Goal: Task Accomplishment & Management: Complete application form

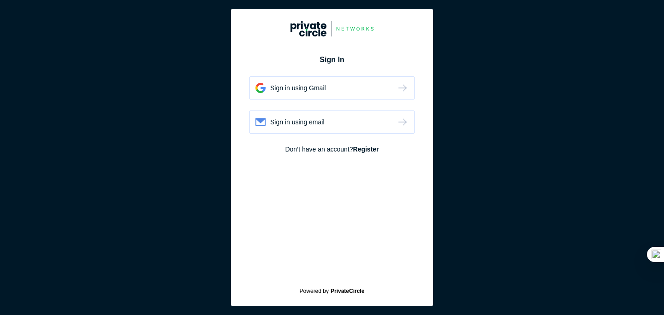
click at [371, 148] on strong "Register" at bounding box center [366, 149] width 26 height 7
click at [369, 150] on strong "Login" at bounding box center [370, 149] width 18 height 7
click at [369, 150] on strong "Register" at bounding box center [366, 149] width 26 height 7
click at [320, 92] on div "Register using Gmail" at bounding box center [300, 87] width 60 height 9
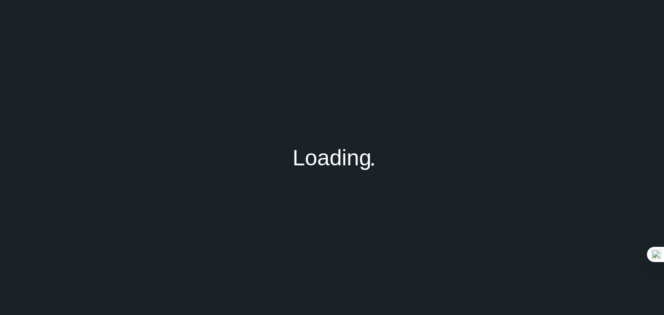
type input "[EMAIL_ADDRESS][DOMAIN_NAME]"
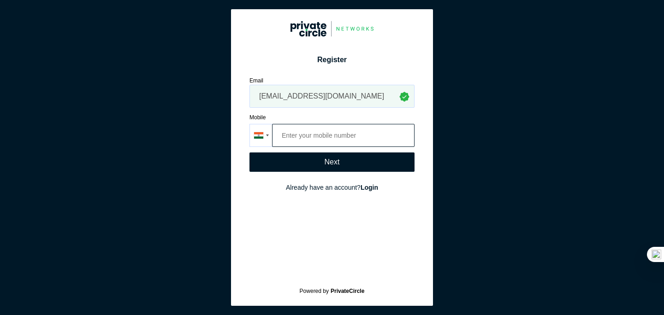
click at [340, 135] on input "tel" at bounding box center [343, 135] width 142 height 23
type input "85274 85404"
click at [319, 162] on div "Next" at bounding box center [331, 162] width 165 height 19
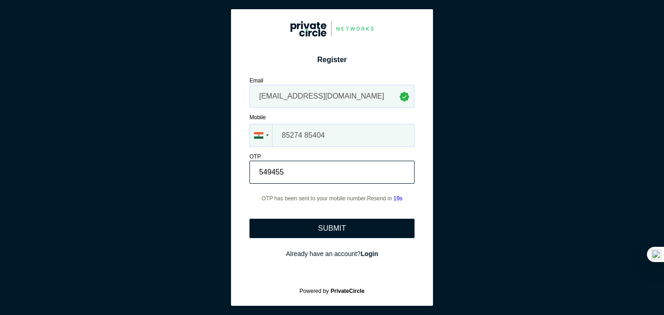
type input "549455"
click at [322, 229] on div "SUBMIT" at bounding box center [332, 229] width 28 height 8
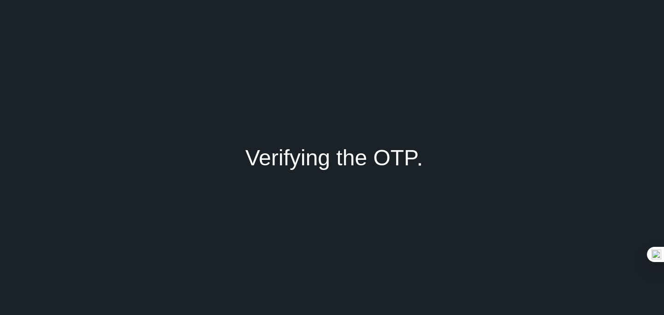
type input "Partner"
type input ""WarmUp Ventures""
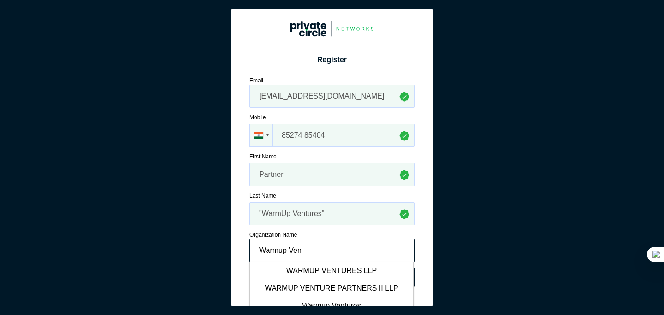
click at [388, 255] on input "Warmup Ven" at bounding box center [331, 250] width 165 height 23
click at [288, 271] on div "WARMUP VENTURES LLP" at bounding box center [331, 271] width 163 height 18
type input "WARMUP VENTURES LLP"
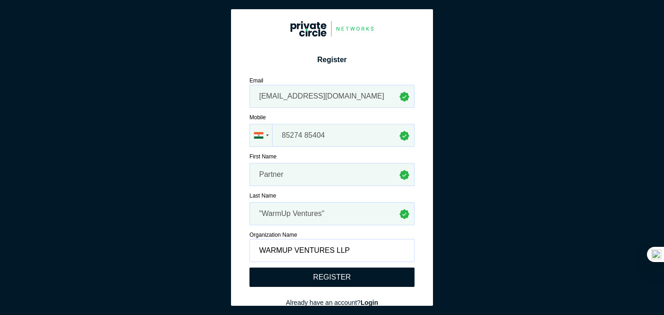
click at [338, 283] on div "REGISTER" at bounding box center [331, 277] width 165 height 19
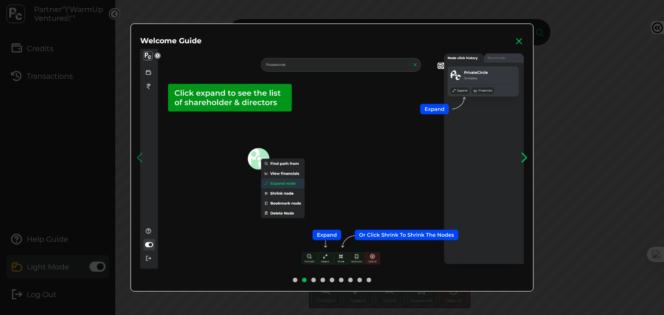
click at [520, 163] on icon at bounding box center [524, 158] width 14 height 14
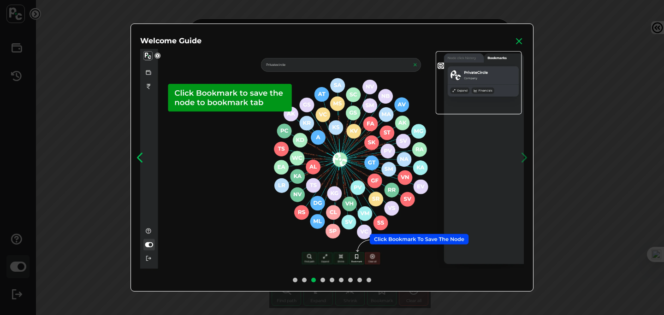
click at [142, 160] on icon at bounding box center [140, 158] width 14 height 14
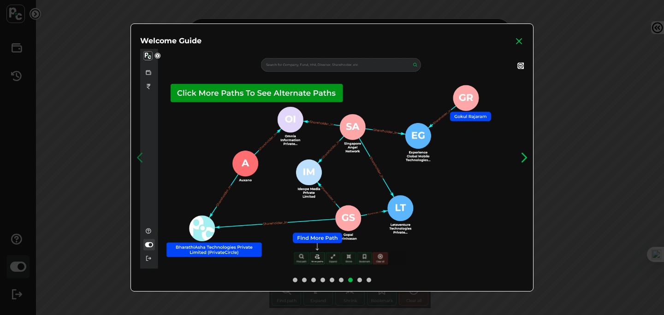
click at [524, 159] on icon at bounding box center [524, 158] width 14 height 14
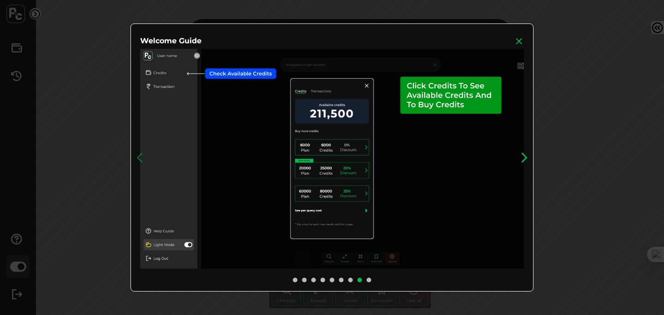
click at [524, 159] on icon at bounding box center [524, 158] width 14 height 14
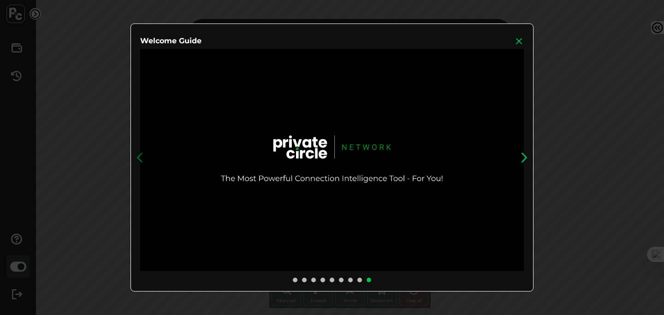
click at [524, 159] on icon at bounding box center [524, 158] width 14 height 14
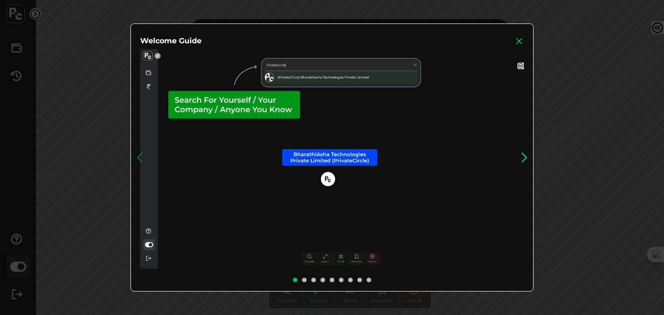
click at [524, 159] on icon at bounding box center [524, 158] width 14 height 14
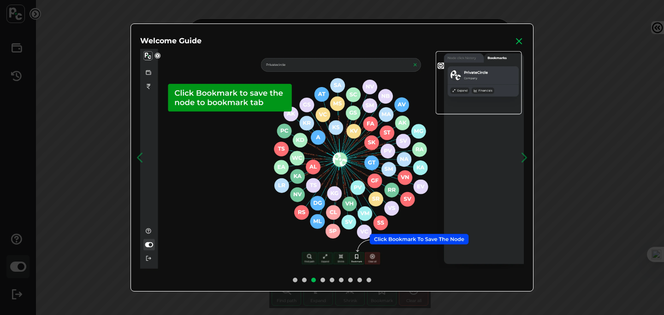
click at [581, 79] on div "Welcome Guide Previous Next Play Pause" at bounding box center [332, 157] width 664 height 315
click at [520, 40] on icon at bounding box center [519, 40] width 9 height 9
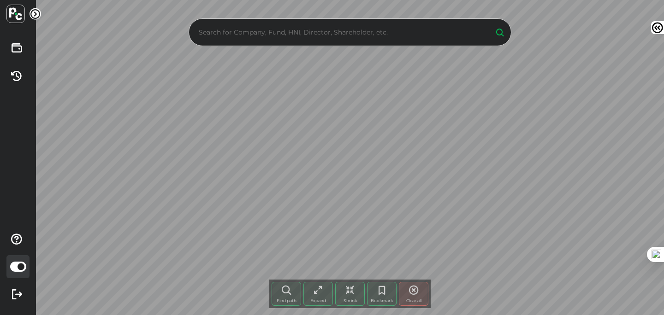
click at [252, 25] on input "text" at bounding box center [341, 32] width 290 height 14
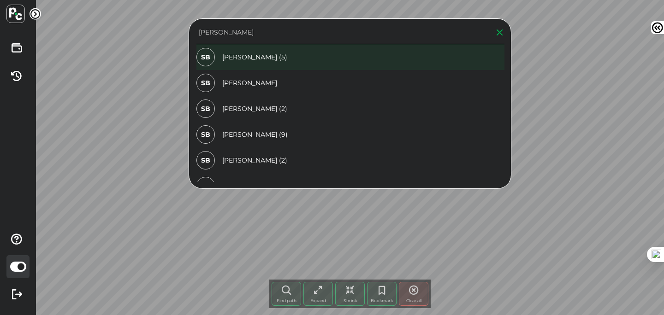
click at [247, 59] on div "SB [PERSON_NAME] (5)" at bounding box center [350, 57] width 308 height 26
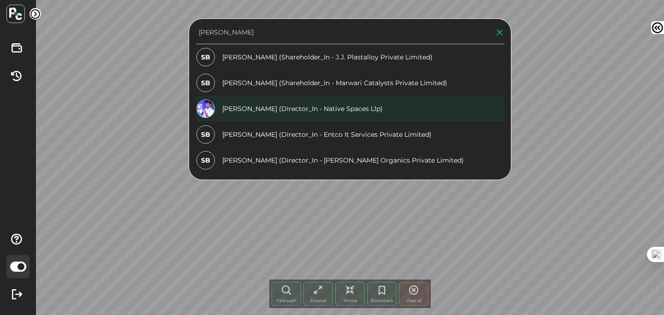
scroll to position [5, 0]
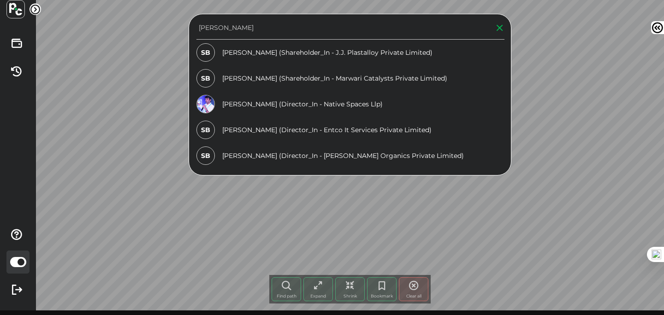
click at [267, 31] on input "[PERSON_NAME]" at bounding box center [341, 28] width 290 height 14
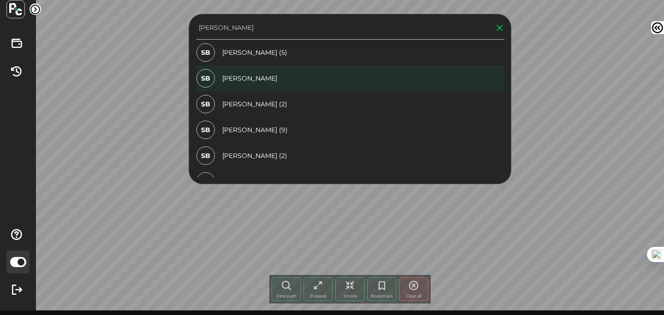
click at [245, 84] on div "SB [PERSON_NAME]" at bounding box center [350, 78] width 308 height 26
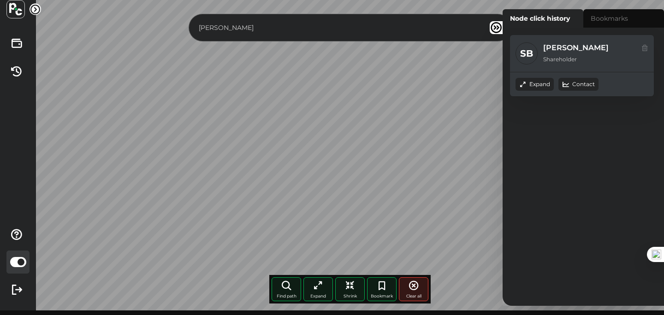
click at [324, 26] on input "[PERSON_NAME]" at bounding box center [341, 28] width 290 height 14
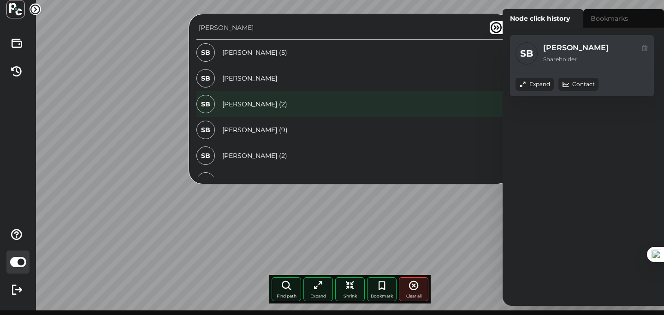
click at [252, 105] on div "SB [PERSON_NAME] (2)" at bounding box center [350, 104] width 308 height 26
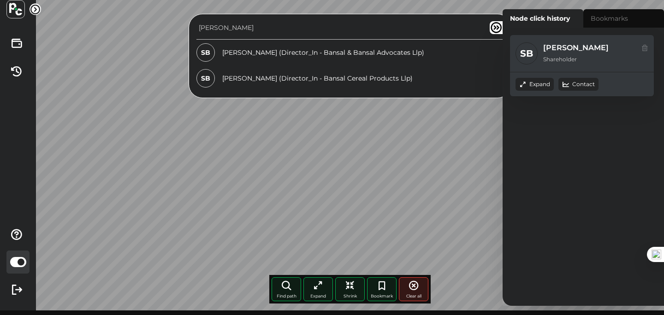
click at [278, 25] on input "[PERSON_NAME]" at bounding box center [341, 28] width 290 height 14
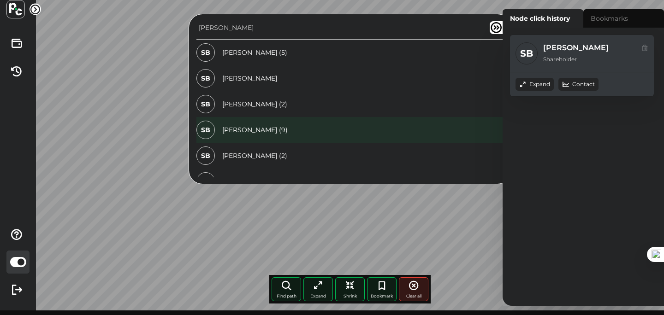
click at [257, 135] on div "SB [PERSON_NAME] (9)" at bounding box center [350, 130] width 308 height 26
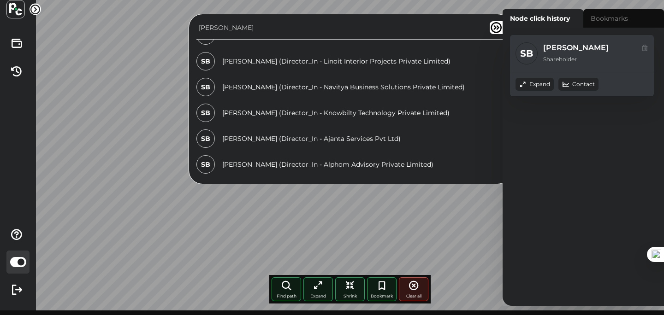
scroll to position [0, 0]
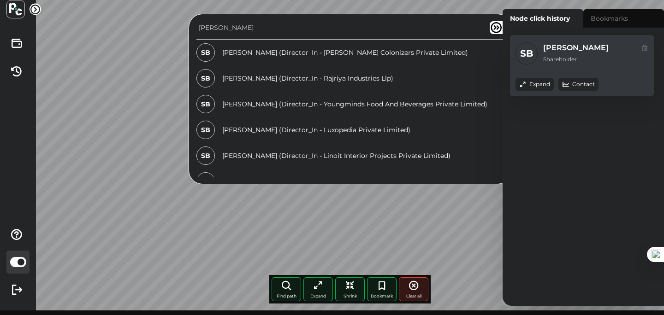
click at [267, 21] on input "[PERSON_NAME]" at bounding box center [341, 28] width 290 height 14
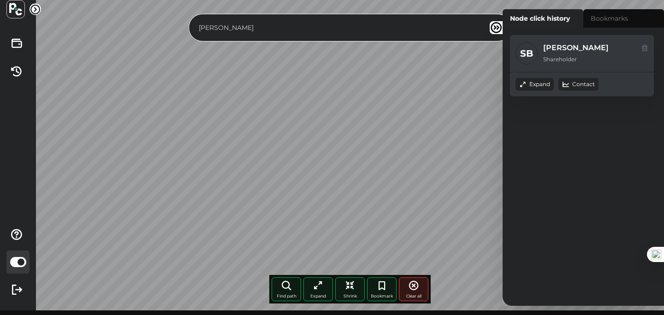
click at [267, 21] on input "[PERSON_NAME]" at bounding box center [341, 28] width 290 height 14
click at [261, 25] on input "[PERSON_NAME]" at bounding box center [341, 28] width 290 height 14
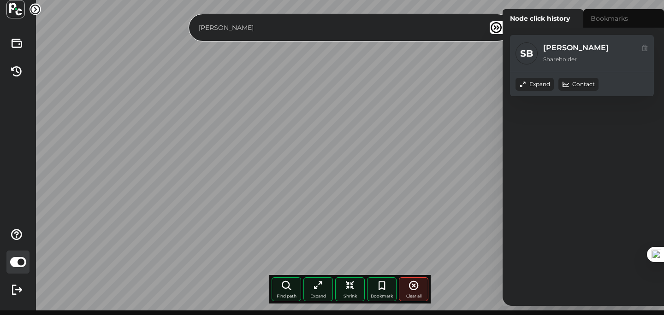
click at [261, 25] on input "[PERSON_NAME]" at bounding box center [341, 28] width 290 height 14
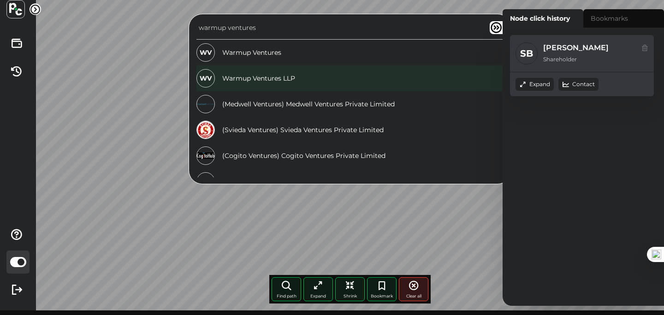
type input "warmup ventures"
click at [261, 78] on div "WV Warmup Ventures LLP" at bounding box center [350, 78] width 308 height 26
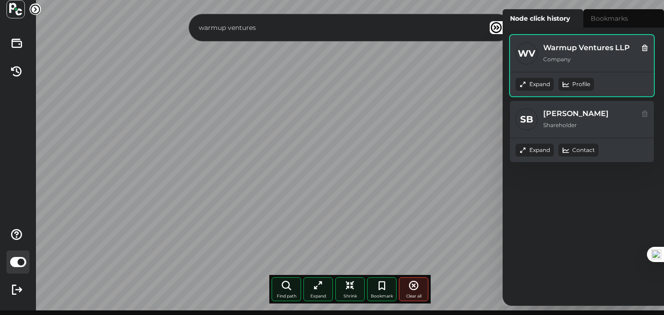
click at [538, 82] on div "Expand" at bounding box center [535, 84] width 38 height 13
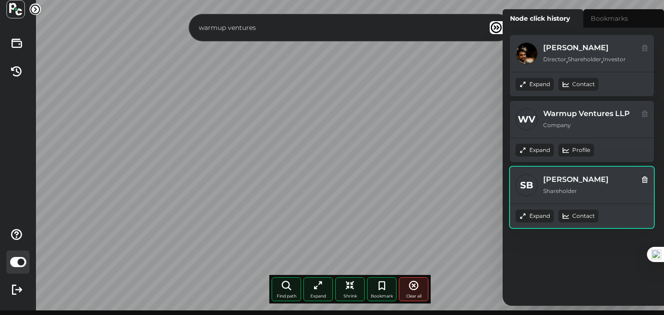
click at [645, 183] on icon at bounding box center [644, 179] width 7 height 10
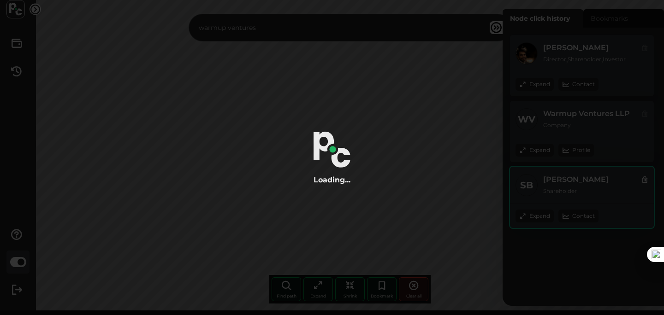
radio input "true"
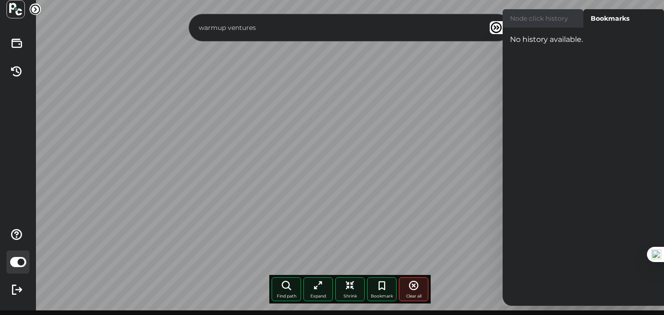
click at [536, 23] on label "Node click history" at bounding box center [543, 18] width 81 height 18
click at [509, 15] on input "Node click history" at bounding box center [506, 12] width 6 height 6
radio input "true"
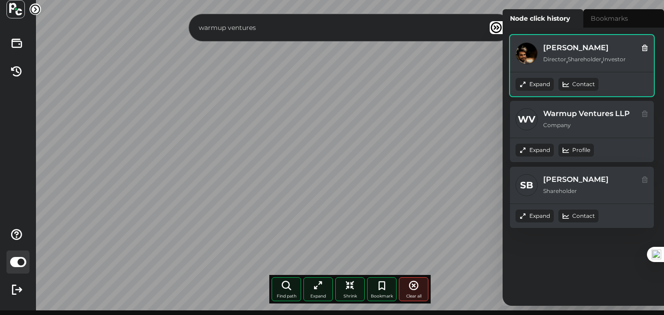
click at [534, 84] on div "Expand" at bounding box center [535, 84] width 38 height 13
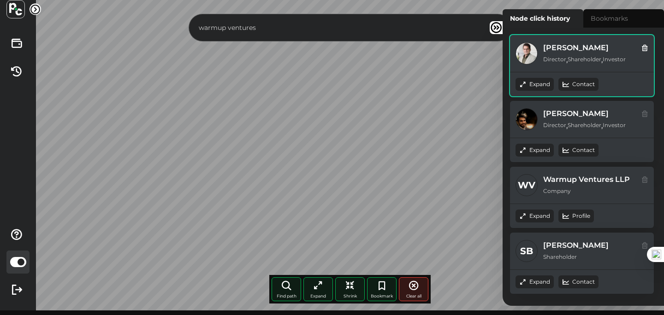
click at [533, 90] on div "Expand" at bounding box center [535, 84] width 38 height 13
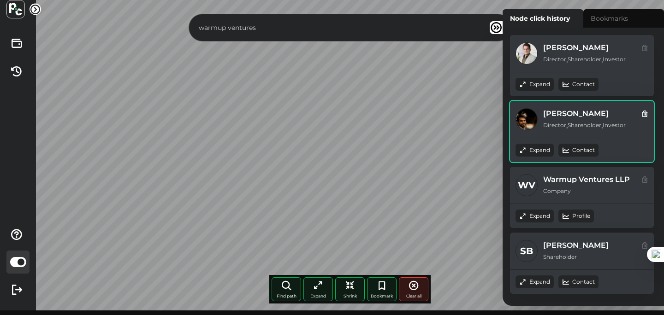
click at [537, 154] on div "Expand" at bounding box center [535, 150] width 38 height 13
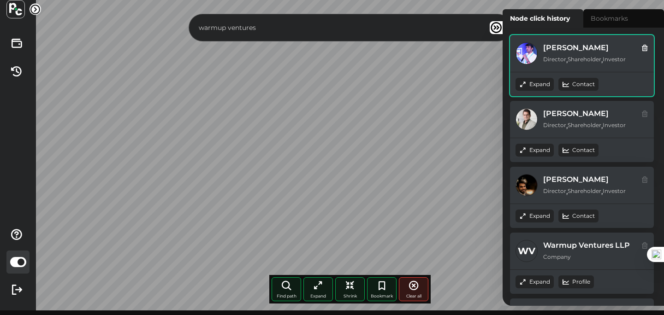
click at [537, 82] on div "Expand" at bounding box center [535, 84] width 38 height 13
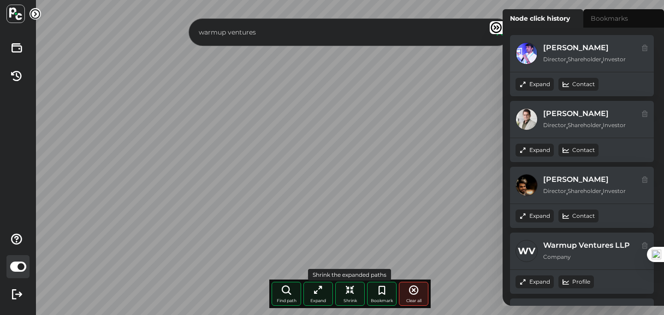
click at [349, 296] on div "Shrink" at bounding box center [350, 294] width 30 height 24
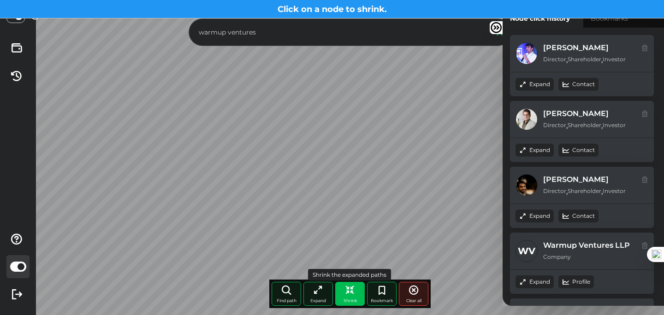
click at [349, 296] on div "Shrink" at bounding box center [350, 294] width 30 height 24
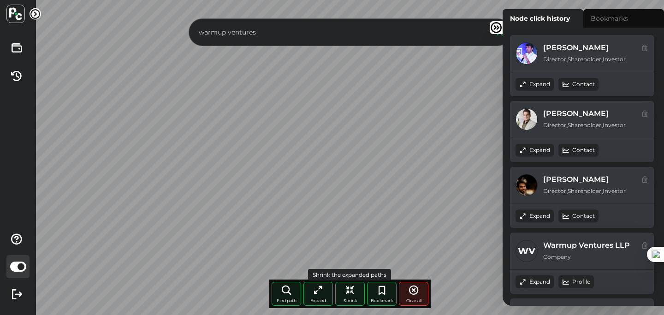
click at [348, 287] on icon at bounding box center [349, 290] width 11 height 11
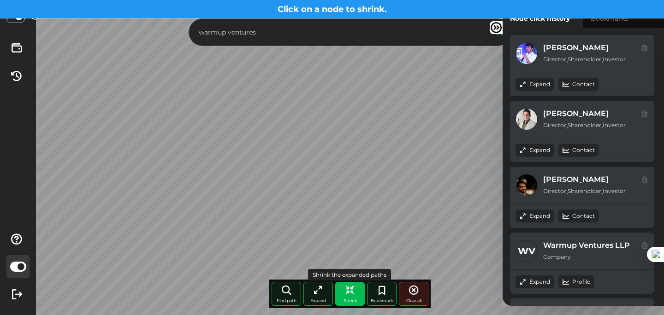
click at [346, 292] on icon at bounding box center [349, 290] width 11 height 11
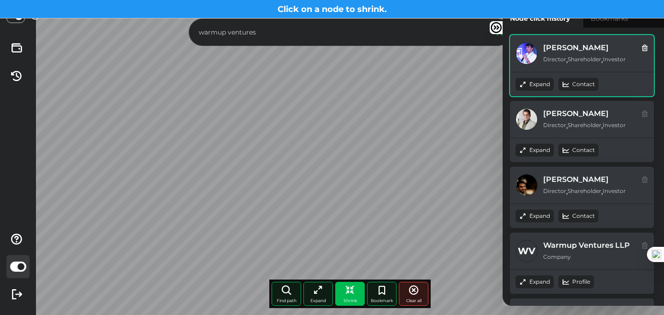
click at [647, 46] on icon at bounding box center [644, 47] width 7 height 10
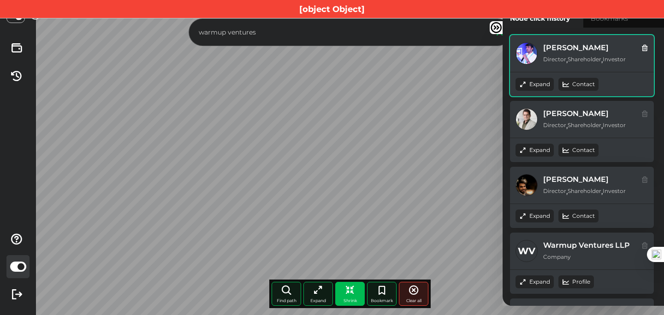
click at [647, 46] on icon at bounding box center [644, 47] width 7 height 10
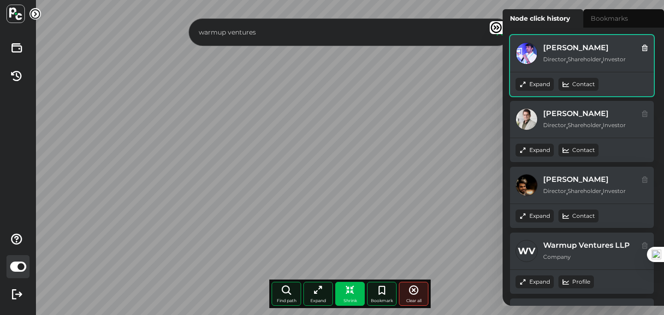
click at [645, 47] on icon at bounding box center [644, 47] width 7 height 10
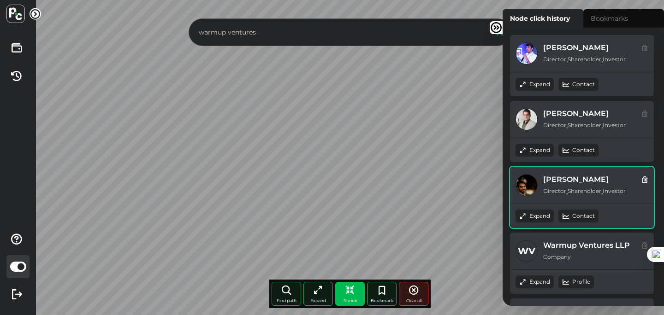
click at [594, 177] on div "[PERSON_NAME]" at bounding box center [584, 179] width 83 height 9
click at [645, 179] on icon at bounding box center [644, 179] width 7 height 10
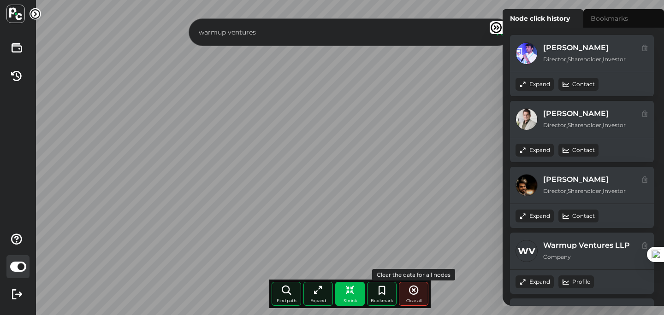
click at [408, 293] on icon at bounding box center [413, 290] width 11 height 11
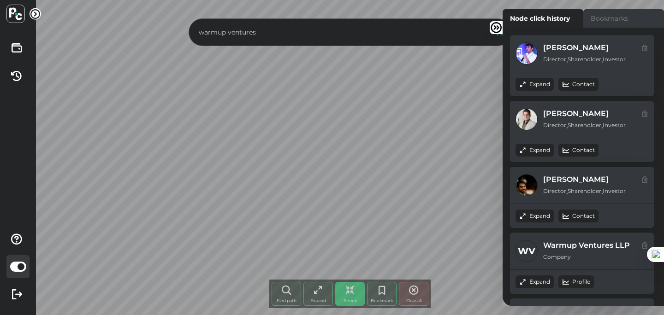
click at [611, 19] on label "Bookmarks" at bounding box center [623, 18] width 81 height 18
click at [509, 15] on input "Bookmarks" at bounding box center [506, 12] width 6 height 6
radio input "true"
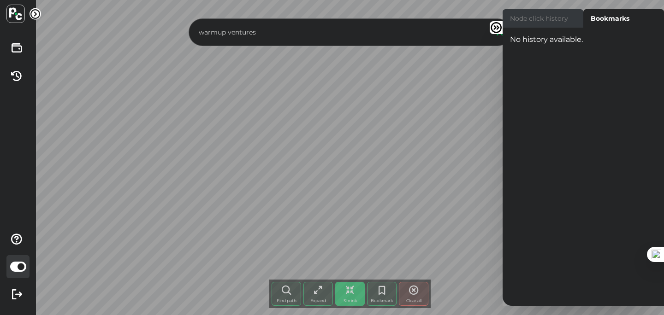
click at [543, 22] on label "Node click history" at bounding box center [543, 18] width 81 height 18
click at [509, 15] on input "Node click history" at bounding box center [506, 12] width 6 height 6
radio input "true"
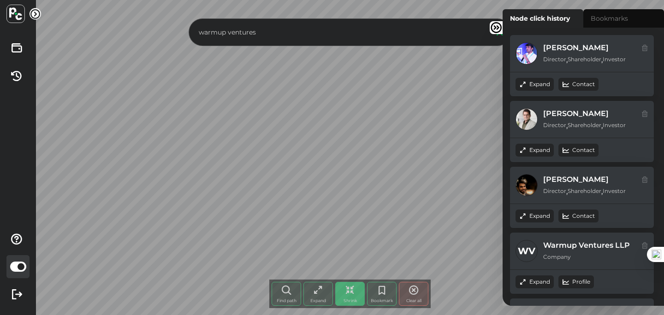
click at [333, 26] on input "warmup ventures" at bounding box center [341, 32] width 290 height 14
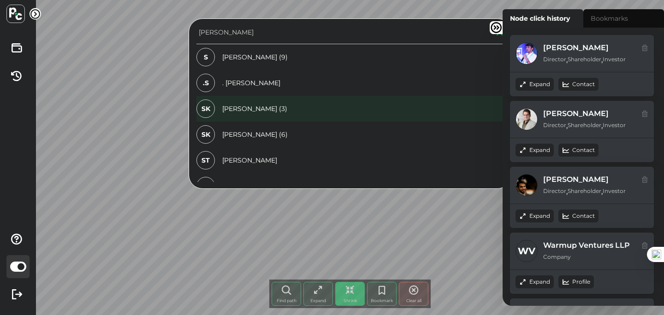
click at [245, 111] on div "SK [PERSON_NAME] (3)" at bounding box center [350, 109] width 308 height 26
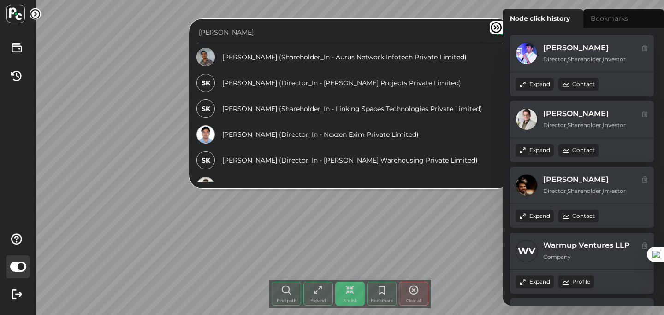
click at [255, 37] on input "[PERSON_NAME]" at bounding box center [341, 32] width 290 height 14
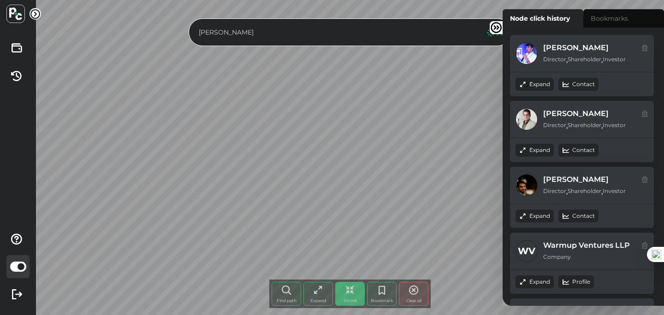
type input "[PERSON_NAME]"
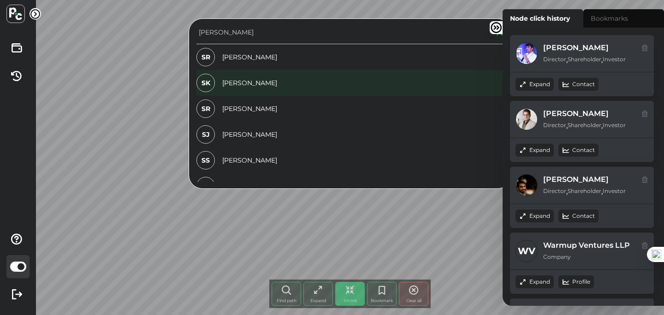
click at [239, 85] on div "SK [PERSON_NAME]" at bounding box center [350, 83] width 308 height 26
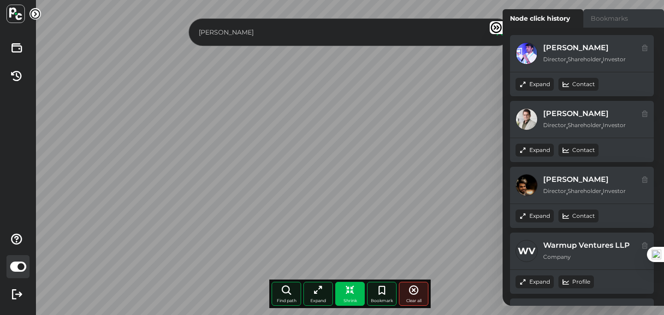
click at [609, 18] on label "Bookmarks" at bounding box center [623, 18] width 81 height 18
click at [509, 15] on input "Bookmarks" at bounding box center [506, 12] width 6 height 6
radio input "true"
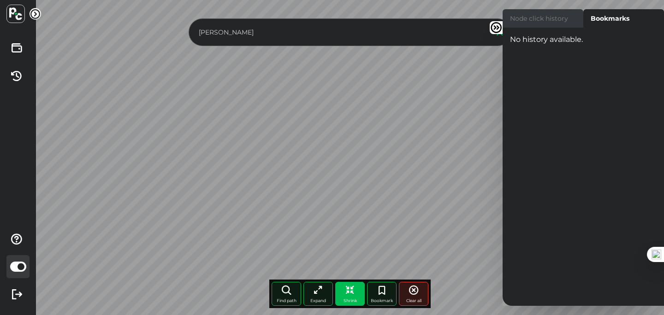
click at [549, 18] on label "Node click history" at bounding box center [543, 18] width 81 height 18
click at [509, 15] on input "Node click history" at bounding box center [506, 12] width 6 height 6
radio input "true"
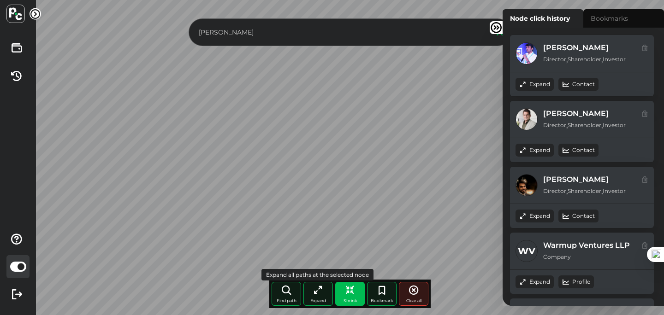
click at [315, 302] on span "Expand" at bounding box center [318, 300] width 16 height 5
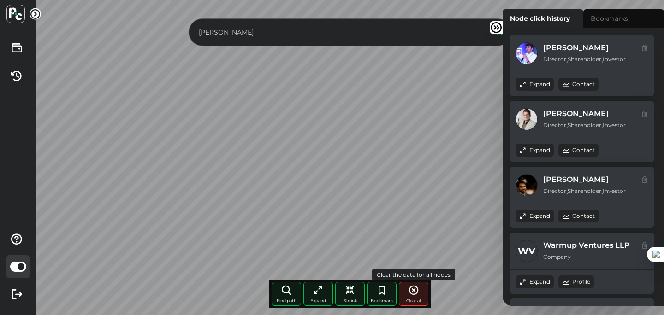
click at [414, 295] on icon at bounding box center [413, 290] width 11 height 11
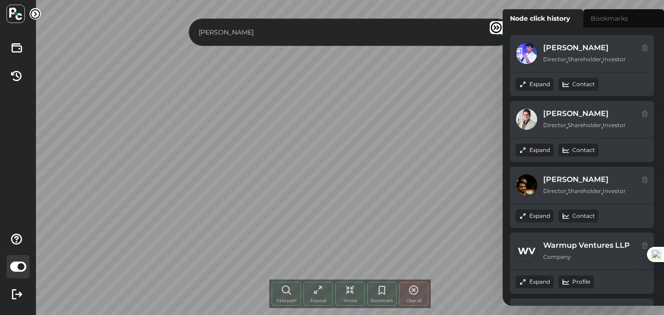
click at [309, 39] on input "[PERSON_NAME]" at bounding box center [341, 32] width 290 height 14
type input "s"
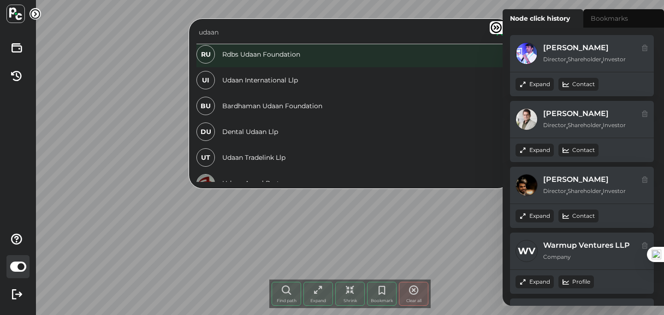
scroll to position [236, 0]
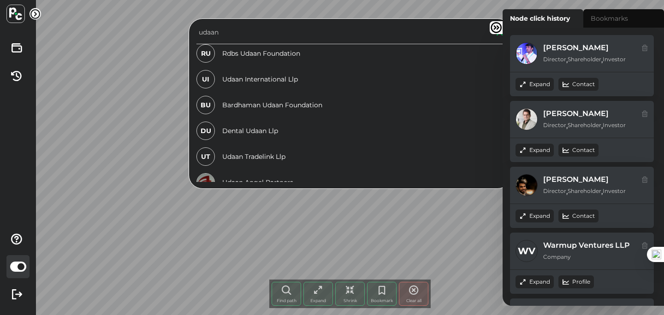
click at [235, 30] on input "udaan" at bounding box center [341, 32] width 290 height 14
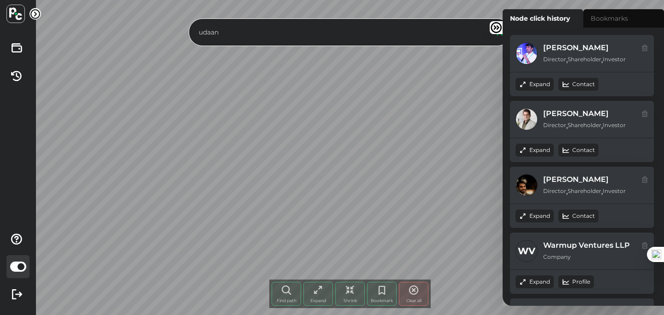
click at [235, 30] on input "udaan" at bounding box center [341, 32] width 290 height 14
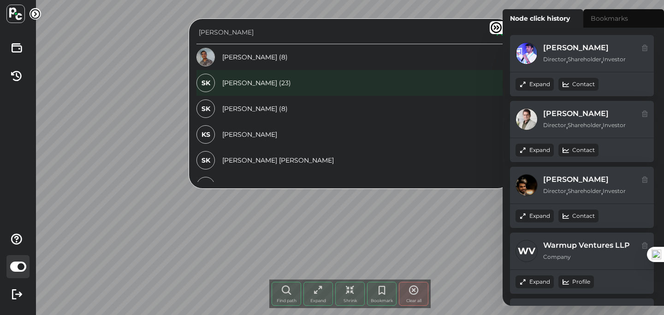
click at [241, 83] on div "SK [PERSON_NAME] (23)" at bounding box center [350, 83] width 308 height 26
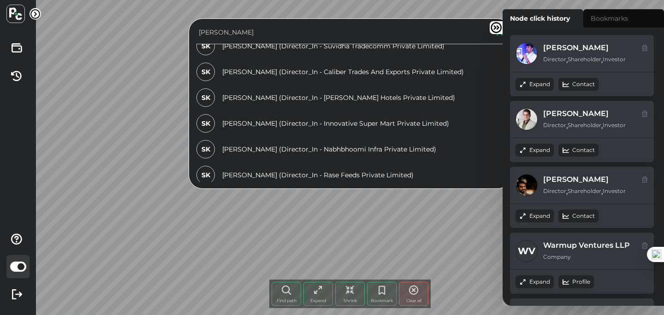
scroll to position [347, 0]
click at [252, 28] on input "[PERSON_NAME]" at bounding box center [341, 32] width 290 height 14
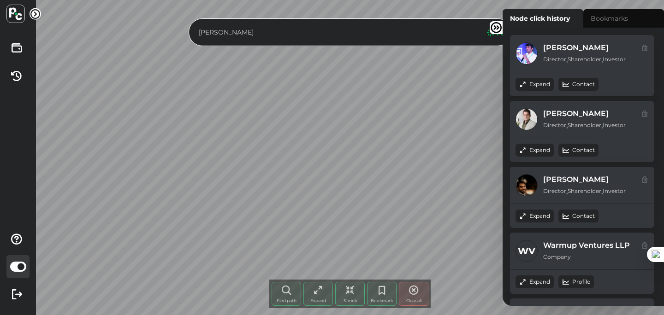
type input "[PERSON_NAME]"
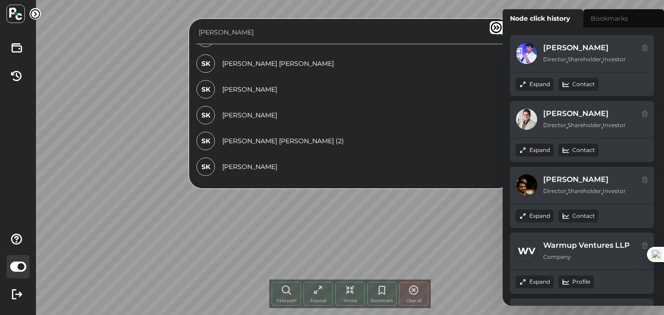
scroll to position [0, 0]
